Goal: Information Seeking & Learning: Find specific page/section

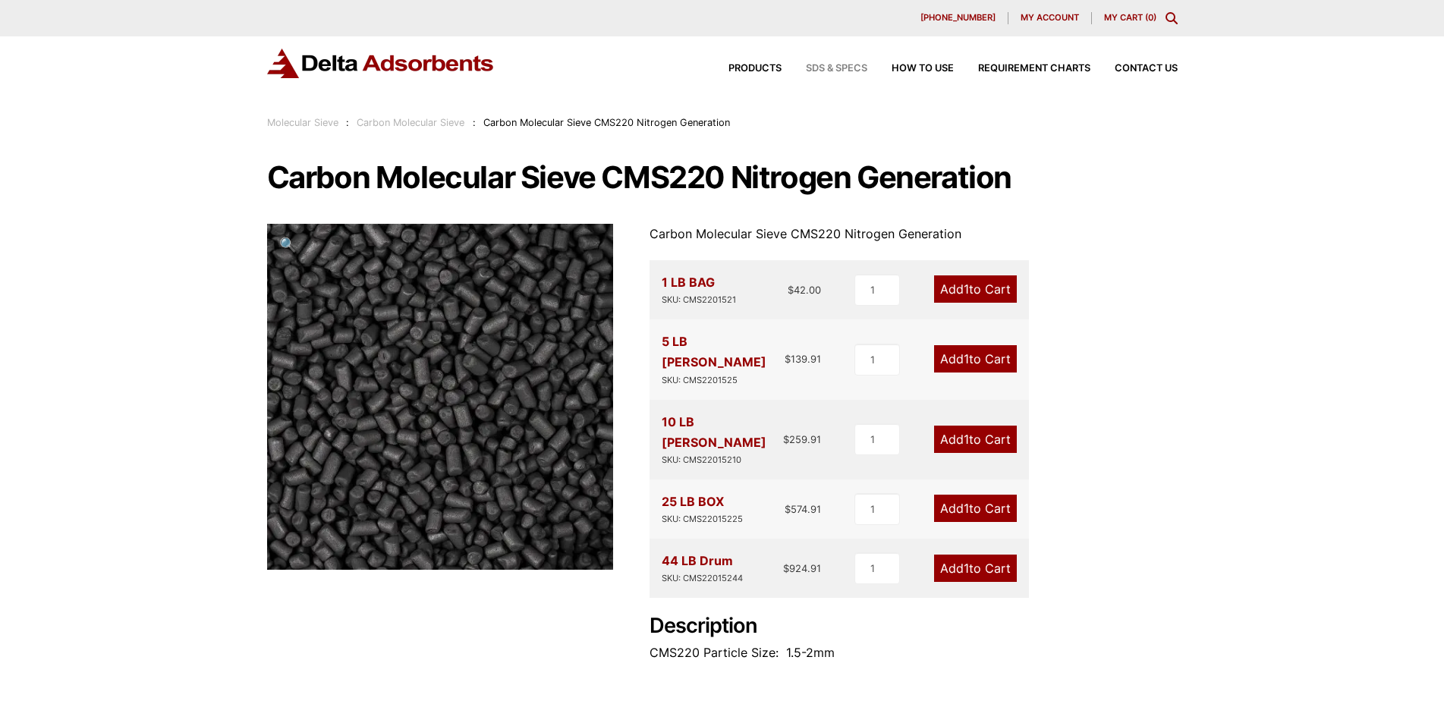
click at [833, 72] on span "SDS & SPECS" at bounding box center [836, 69] width 61 height 10
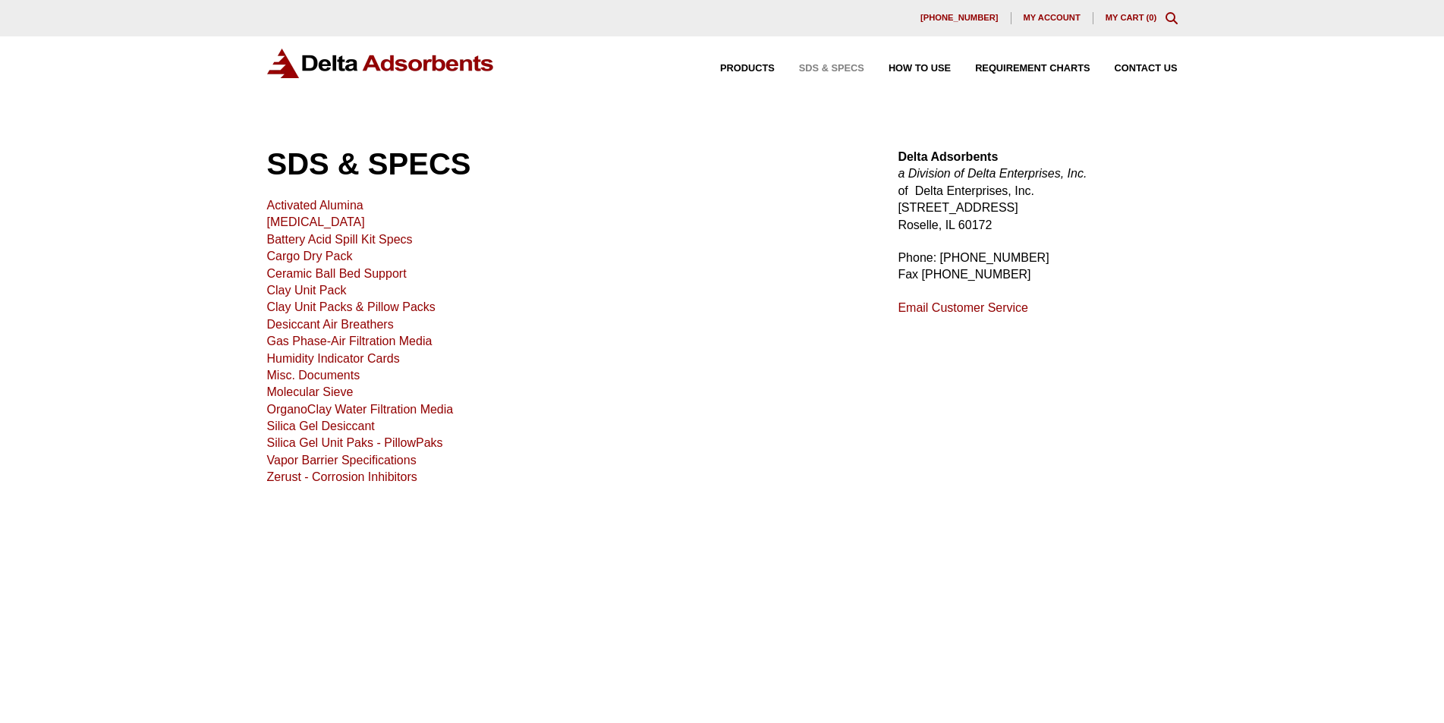
click at [339, 227] on link "[MEDICAL_DATA]" at bounding box center [316, 221] width 98 height 13
click at [386, 341] on link "Gas Phase-Air Filtration Media" at bounding box center [349, 341] width 165 height 13
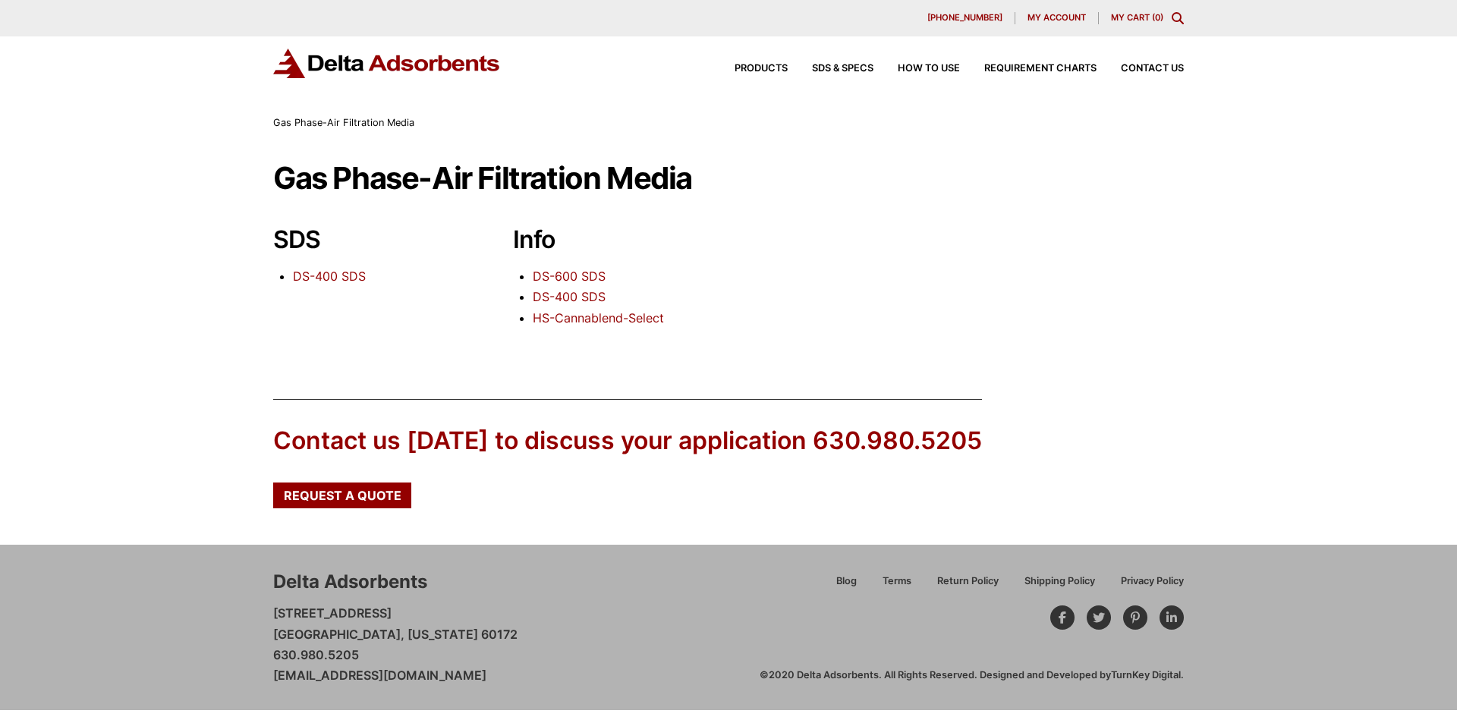
click at [577, 275] on link "DS-600 SDS" at bounding box center [569, 276] width 73 height 15
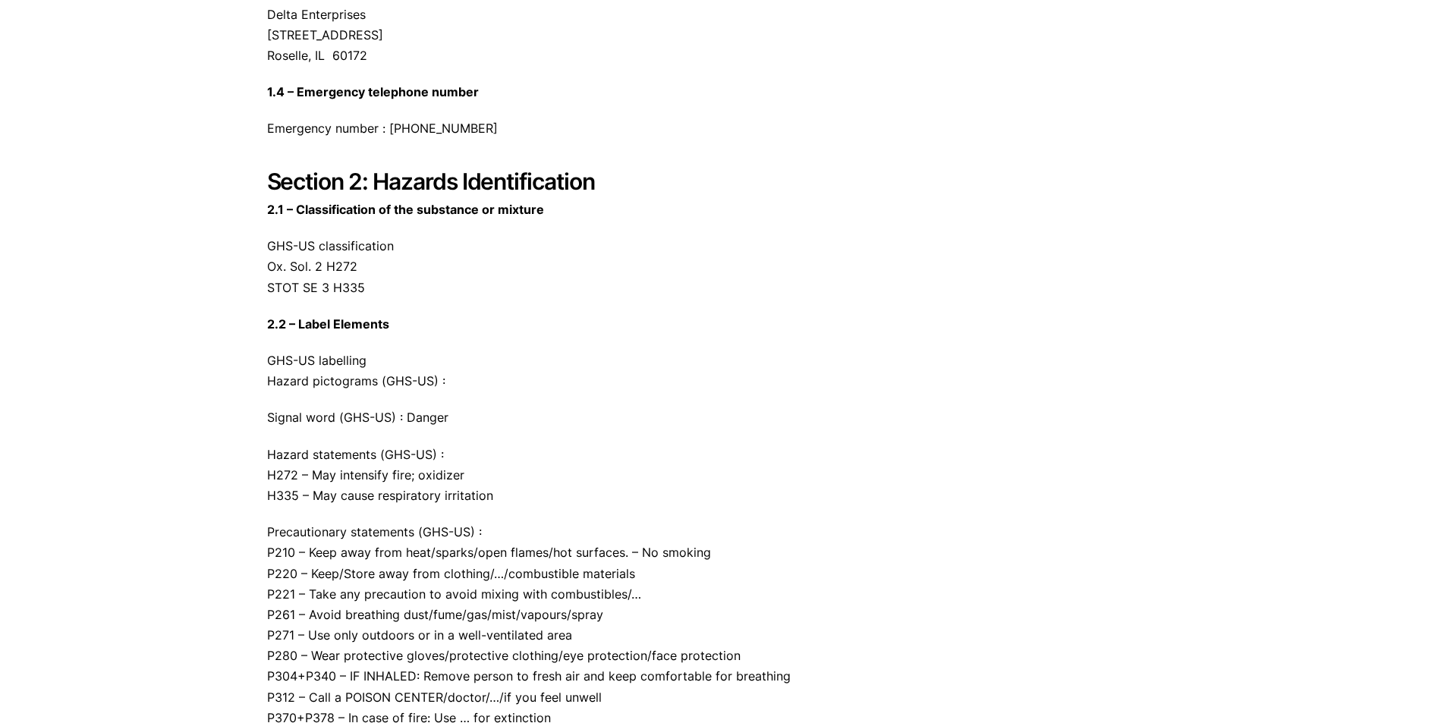
scroll to position [472, 0]
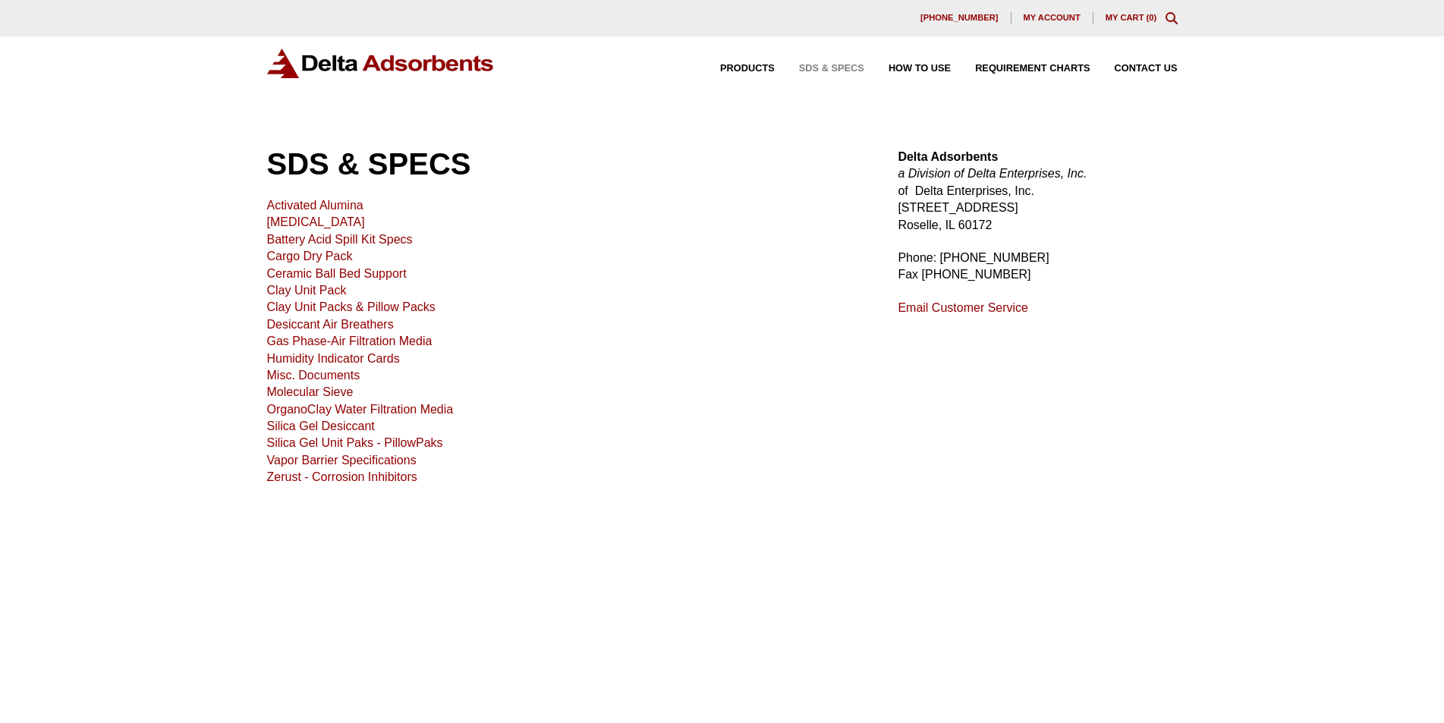
click at [398, 481] on link "Zerust - Corrosion Inhibitors" at bounding box center [342, 476] width 150 height 13
click at [350, 375] on link "Misc. Documents" at bounding box center [313, 375] width 93 height 13
click at [332, 393] on link "Molecular Sieve" at bounding box center [310, 391] width 86 height 13
click at [371, 329] on link "Desiccant Air Breathers" at bounding box center [330, 324] width 127 height 13
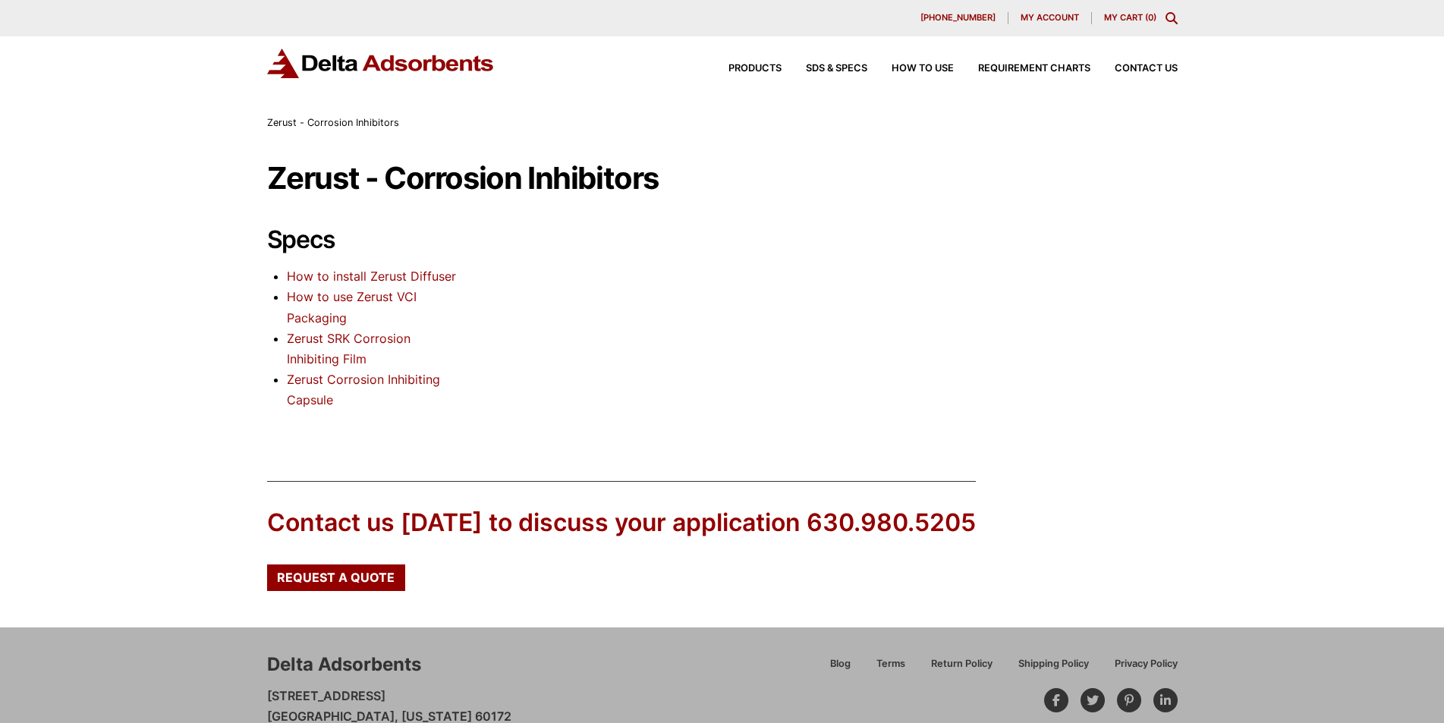
click at [297, 382] on link "Zerust Corrosion Inhibiting Capsule" at bounding box center [363, 390] width 153 height 36
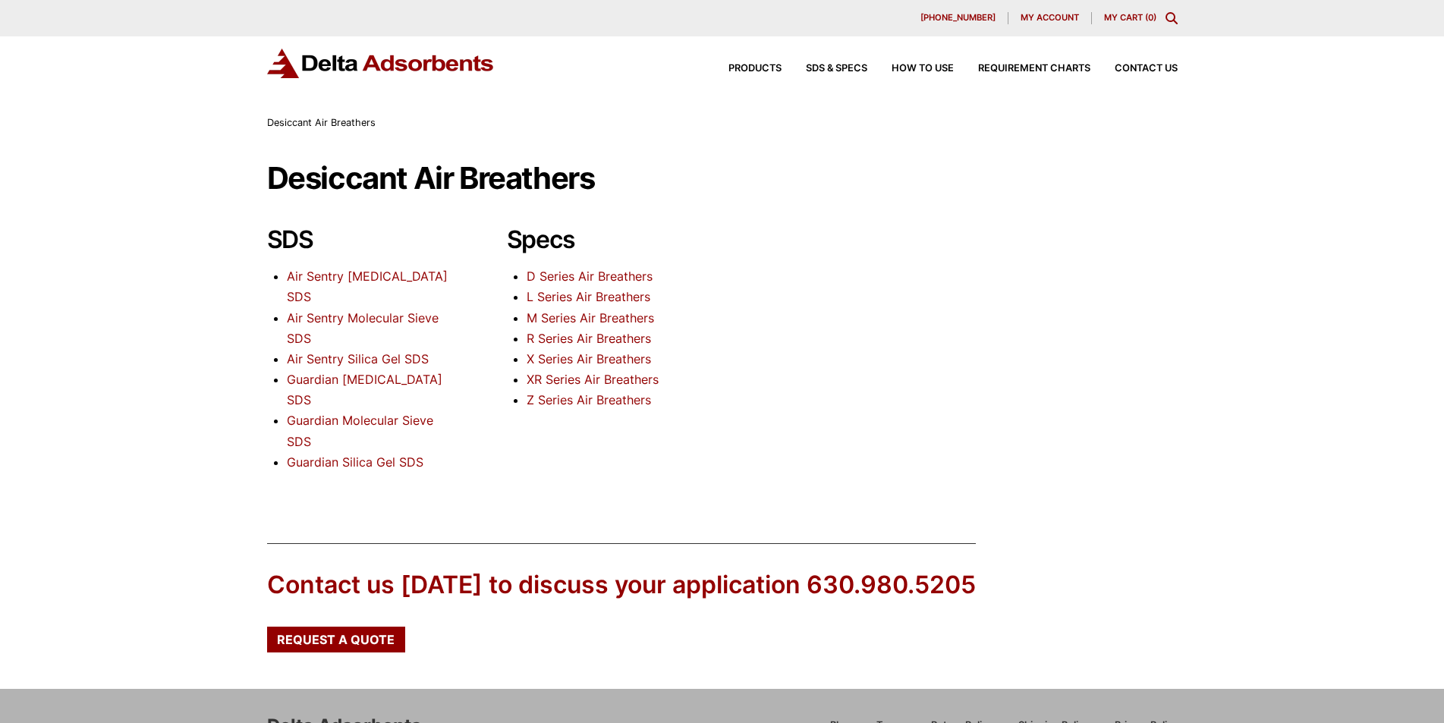
click at [640, 274] on link "D Series Air Breathers" at bounding box center [589, 276] width 126 height 15
